Goal: Information Seeking & Learning: Stay updated

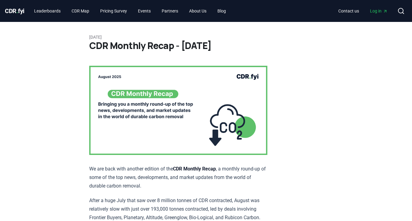
click at [134, 43] on h1 "CDR Monthly Recap - [DATE]" at bounding box center [206, 45] width 234 height 11
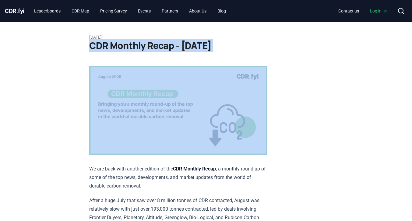
copy div "CDR Monthly Recap - [DATE]"
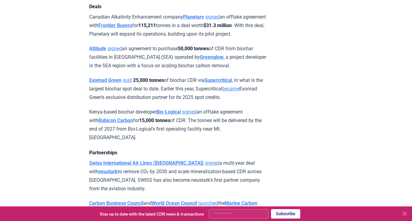
scroll to position [487, 0]
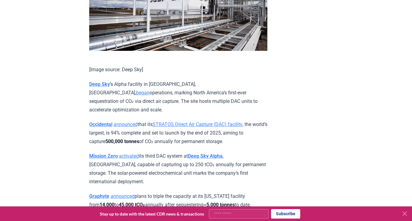
scroll to position [999, 0]
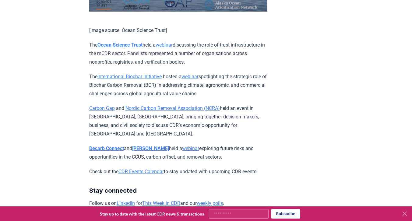
scroll to position [3105, 0]
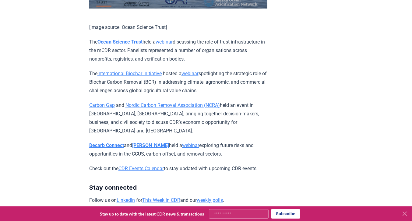
click at [149, 166] on link "CDR Events Calendar" at bounding box center [141, 169] width 45 height 6
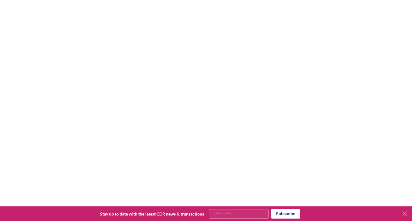
scroll to position [561, 0]
